Goal: Task Accomplishment & Management: Complete application form

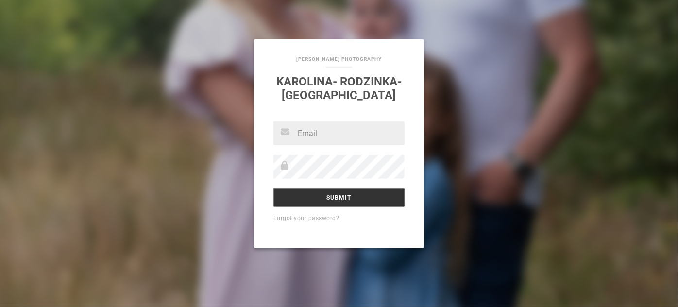
click at [347, 128] on input "text" at bounding box center [338, 133] width 131 height 24
type input "[EMAIL_ADDRESS][DOMAIN_NAME]"
click at [273, 188] on input "Submit" at bounding box center [338, 197] width 131 height 18
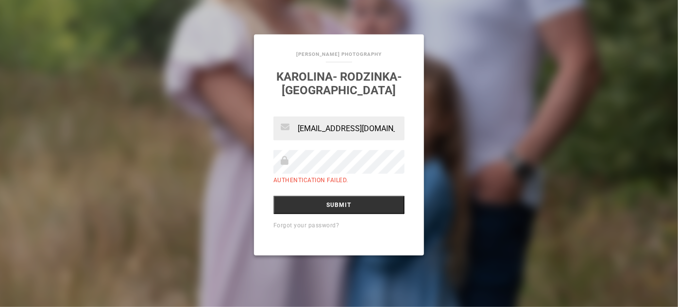
click at [273, 196] on input "Submit" at bounding box center [338, 205] width 131 height 18
click at [302, 128] on input "[EMAIL_ADDRESS][DOMAIN_NAME]" at bounding box center [338, 129] width 131 height 24
type input "karolina221295@gmail.com"
click at [273, 196] on input "Submit" at bounding box center [338, 205] width 131 height 18
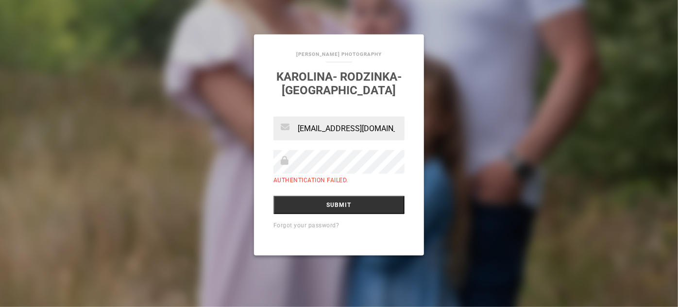
click at [311, 226] on link "Forgot your password?" at bounding box center [306, 225] width 66 height 7
click at [273, 196] on input "Submit" at bounding box center [338, 205] width 131 height 18
click at [360, 205] on input "Submit" at bounding box center [338, 205] width 131 height 18
click at [273, 196] on input "Submit" at bounding box center [338, 205] width 131 height 18
click at [367, 137] on input "[EMAIL_ADDRESS][DOMAIN_NAME]" at bounding box center [338, 129] width 131 height 24
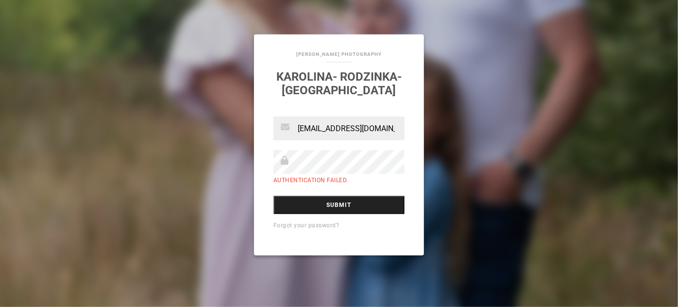
click at [317, 203] on input "Submit" at bounding box center [338, 205] width 131 height 18
